Goal: Find contact information: Find contact information

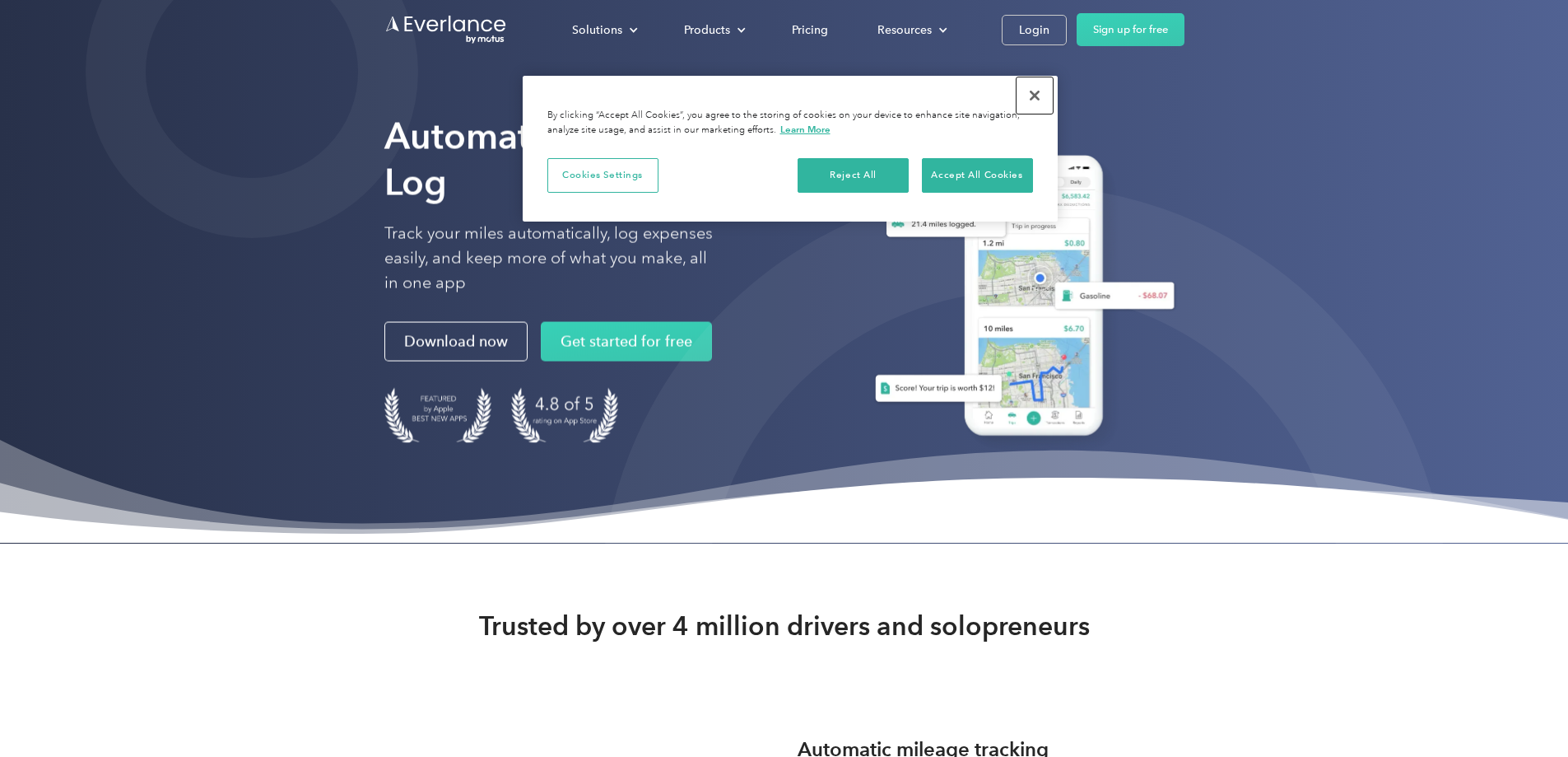
click at [1034, 94] on button "Close" at bounding box center [1034, 95] width 36 height 36
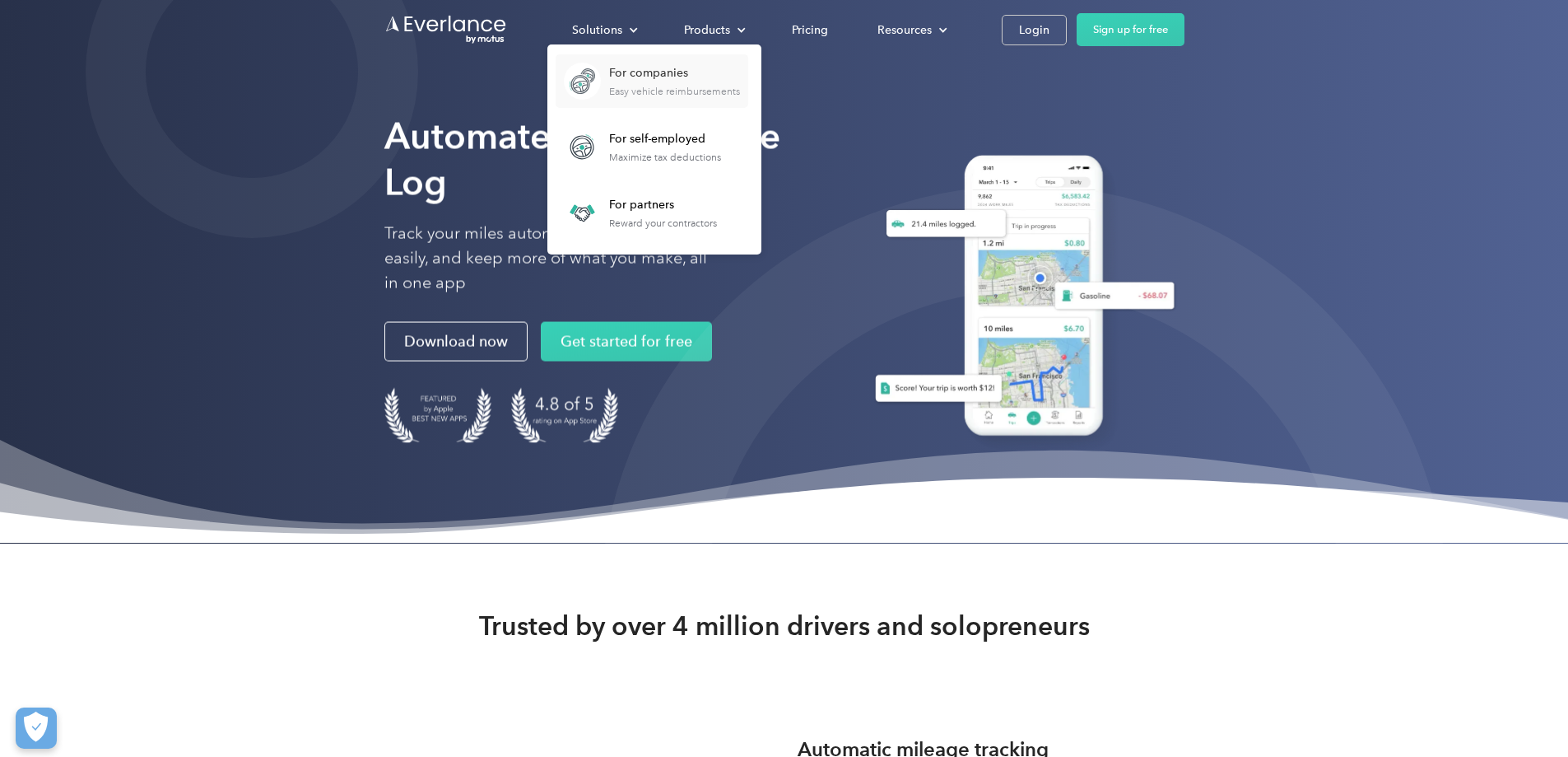
click at [740, 69] on div "For companies" at bounding box center [674, 74] width 131 height 16
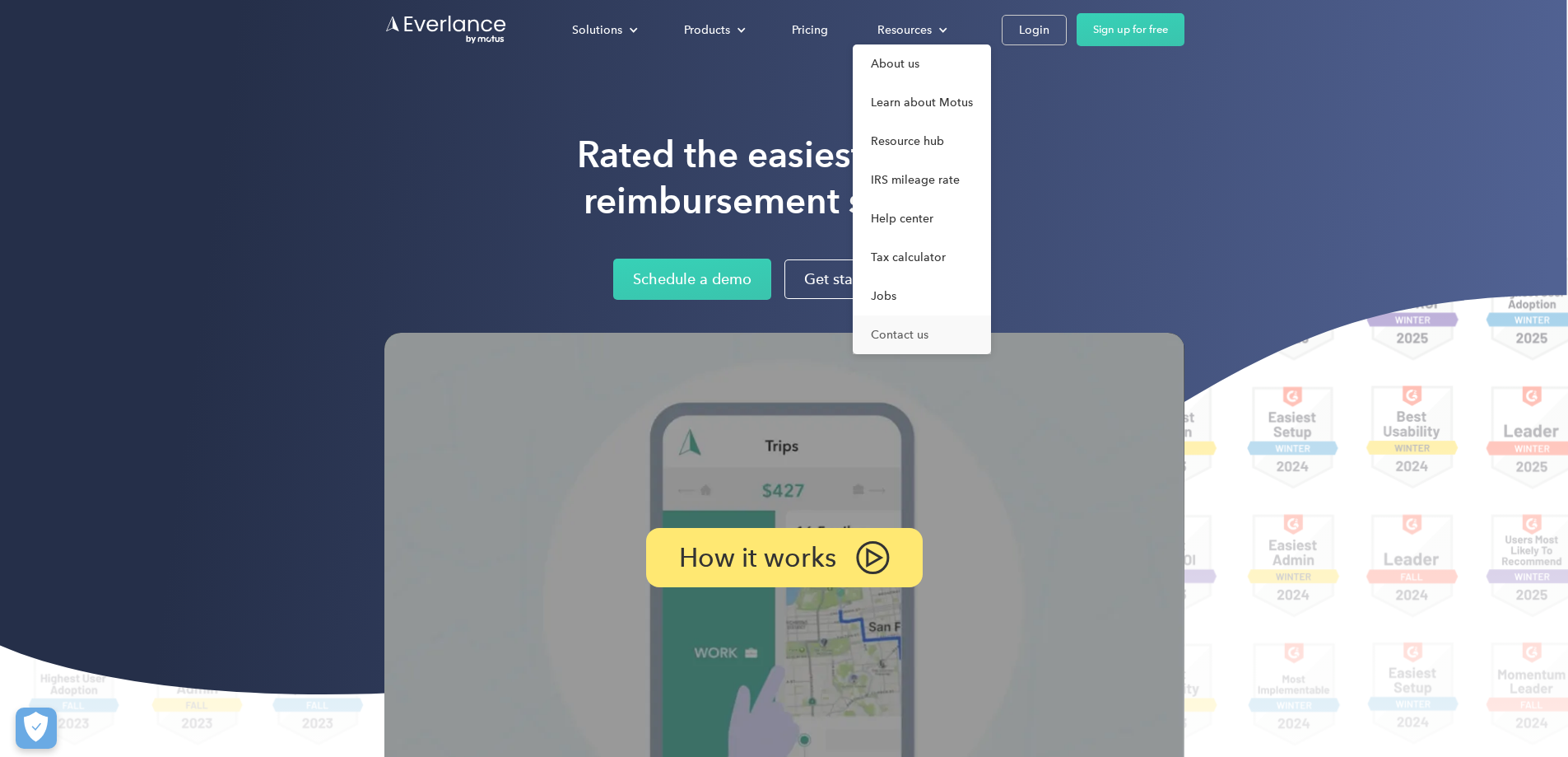
click at [991, 335] on link "Contact us" at bounding box center [922, 334] width 138 height 39
